Goal: Obtain resource: Download file/media

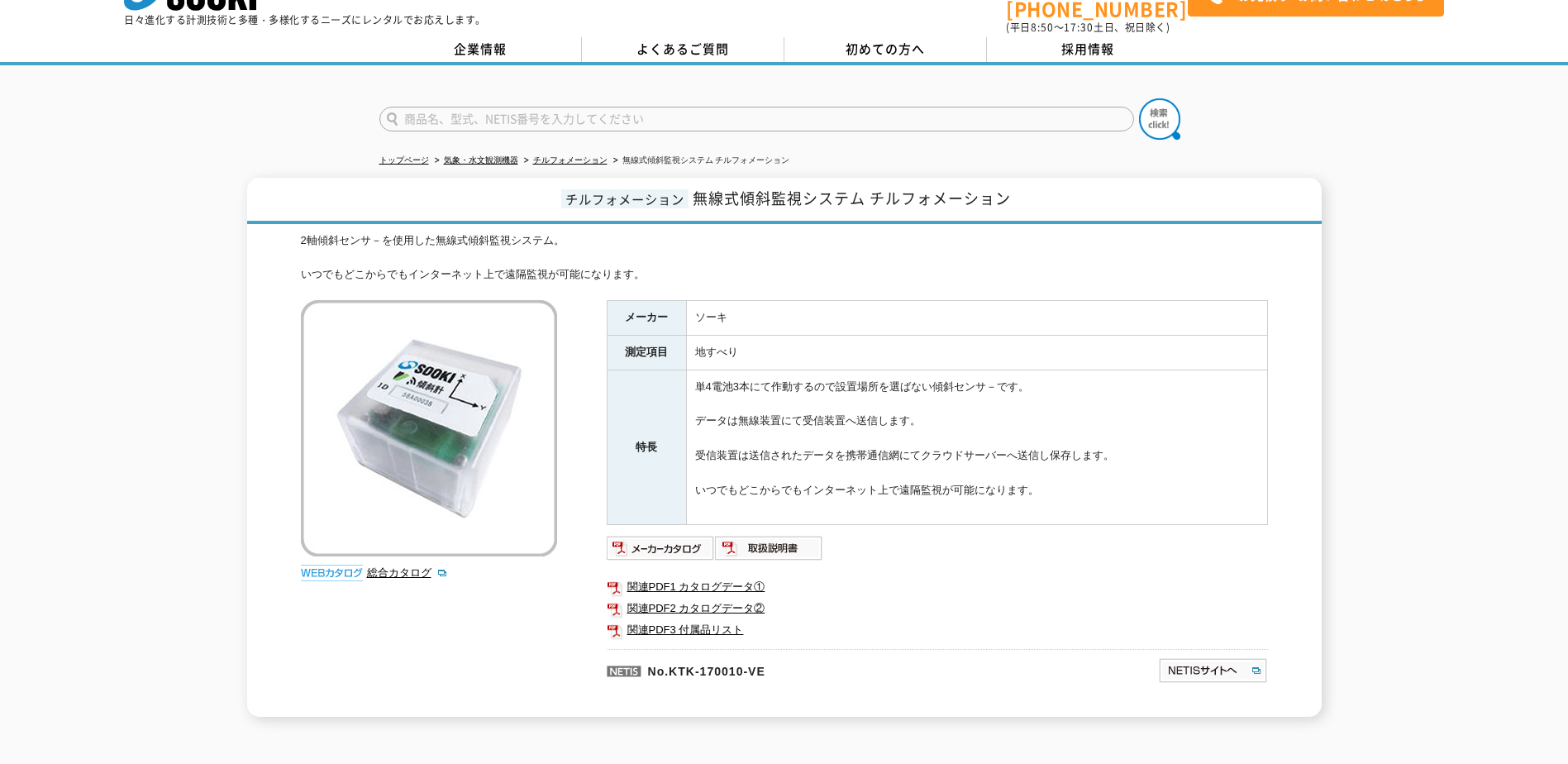
scroll to position [82, 0]
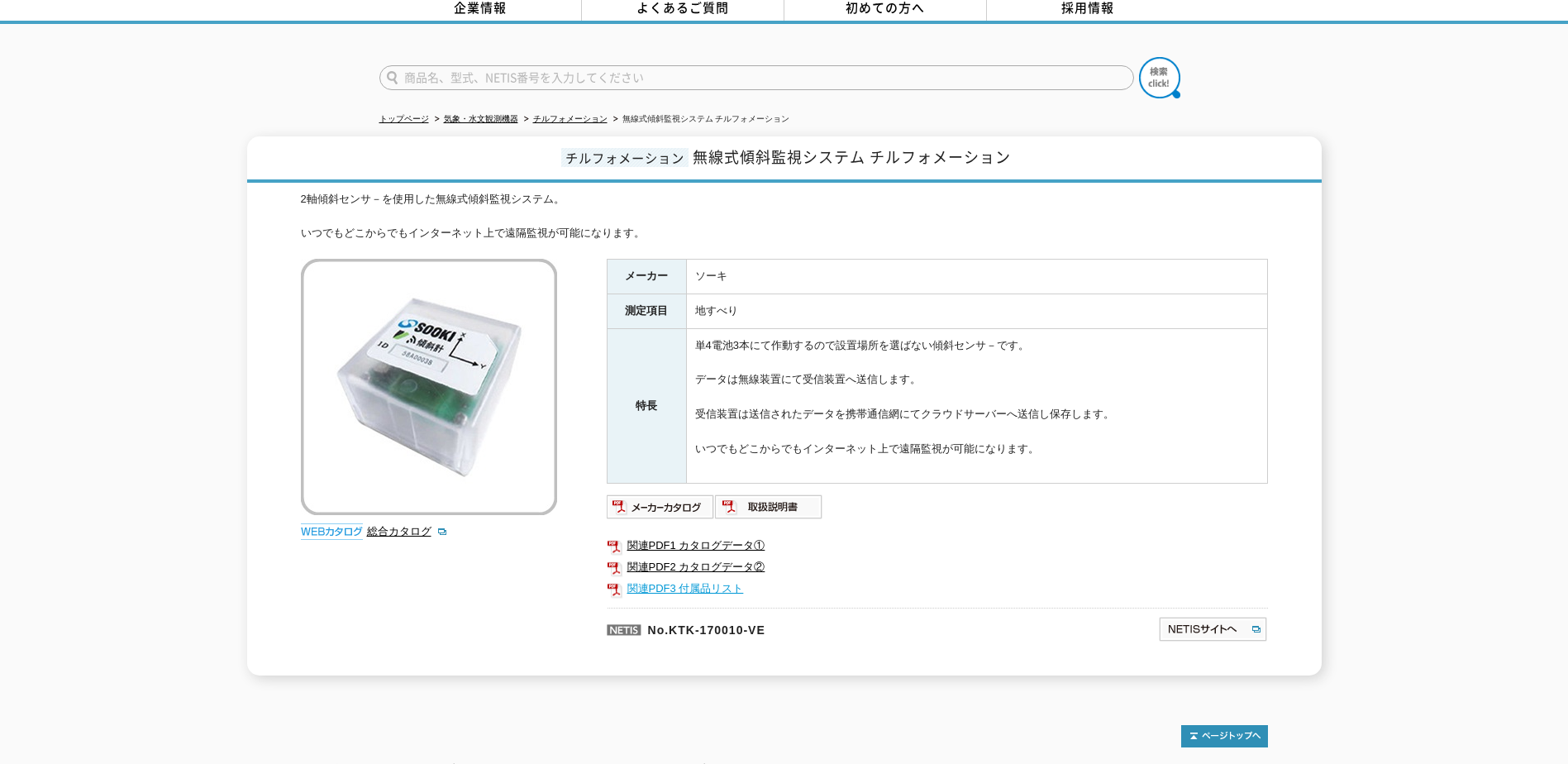
click at [641, 580] on link "関連PDF3 付属品リスト" at bounding box center [937, 589] width 661 height 22
click at [410, 525] on link "総合カタログ" at bounding box center [407, 531] width 81 height 12
